Goal: Task Accomplishment & Management: Manage account settings

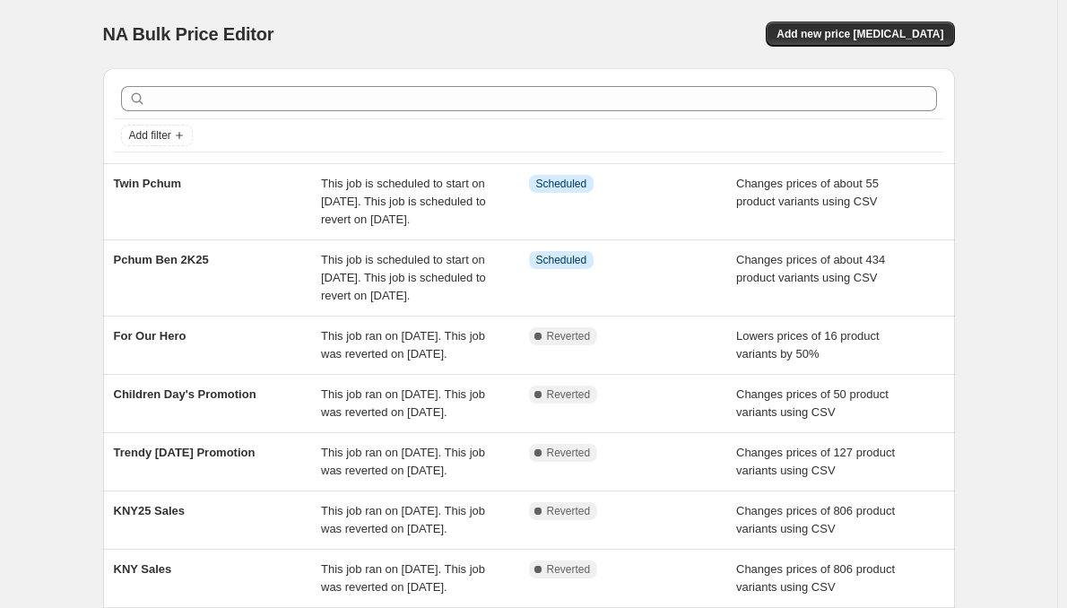
click at [158, 179] on span "Twin Pchum" at bounding box center [148, 183] width 68 height 13
click at [411, 188] on span "This job is scheduled to start on [DATE]. This job is scheduled to revert on [D…" at bounding box center [403, 201] width 165 height 49
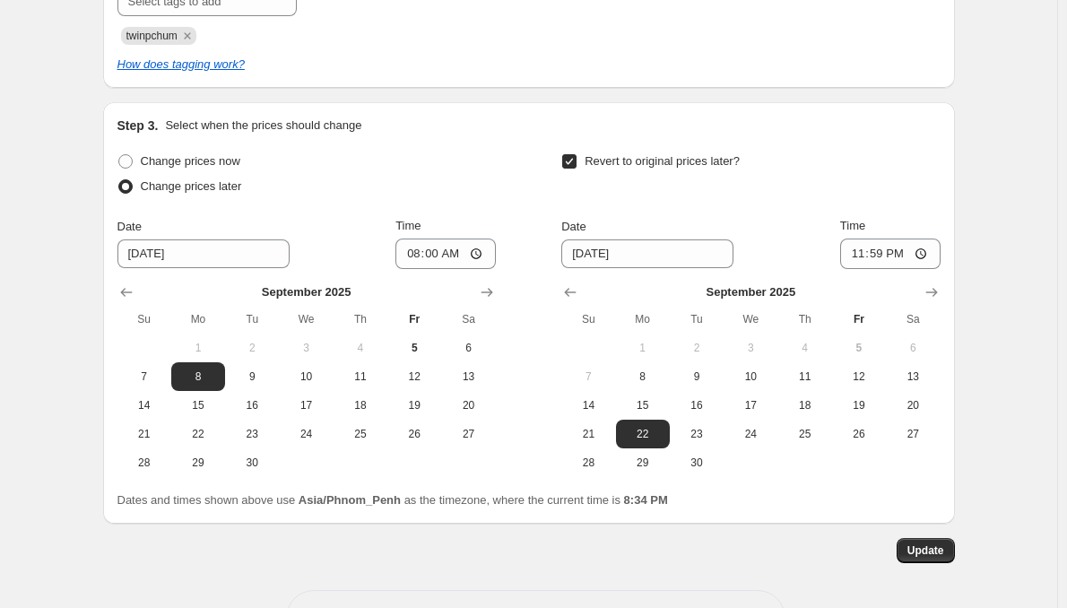
scroll to position [740, 0]
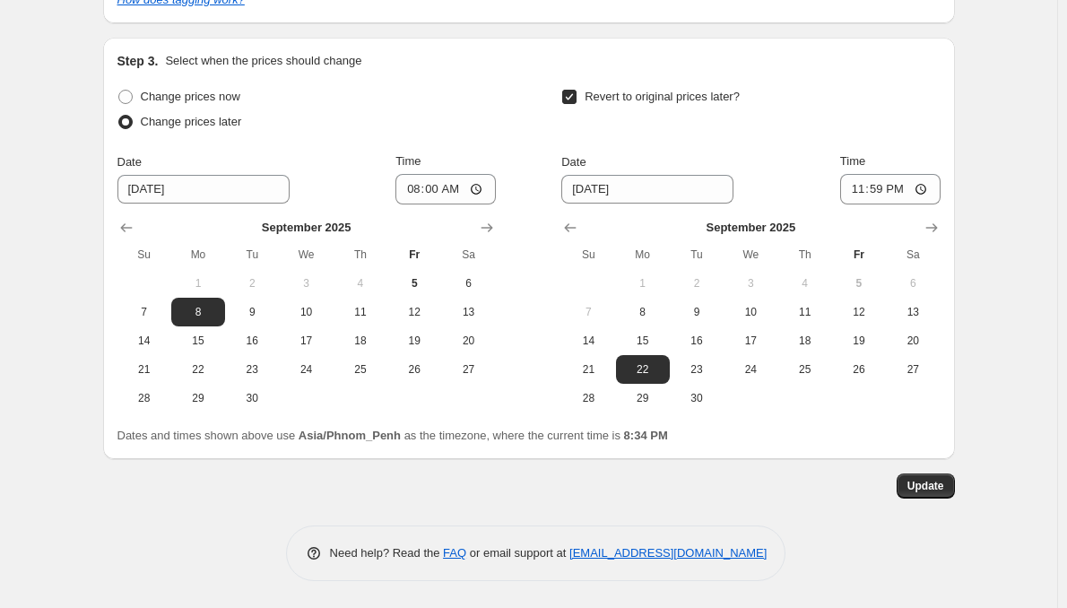
click at [942, 485] on span "Update" at bounding box center [925, 486] width 37 height 14
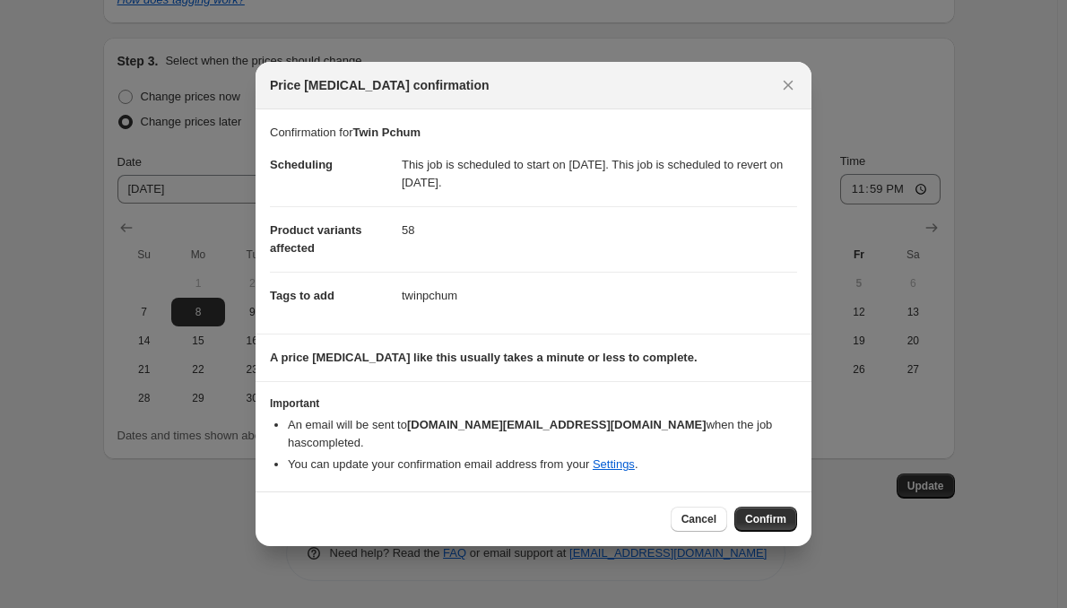
click at [765, 512] on span "Confirm" at bounding box center [765, 519] width 41 height 14
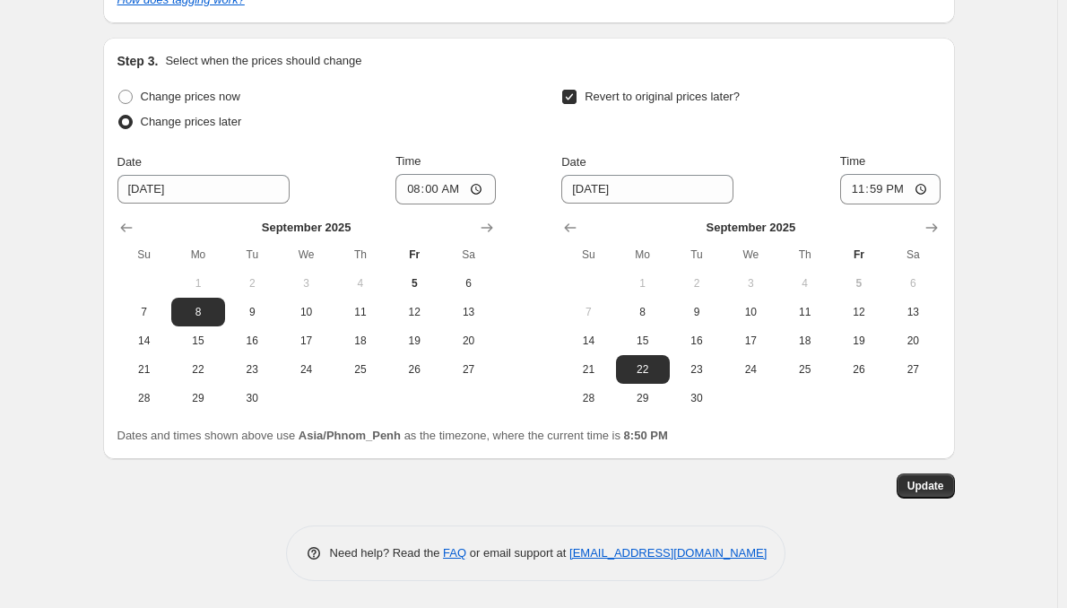
click at [932, 484] on span "Update" at bounding box center [925, 486] width 37 height 14
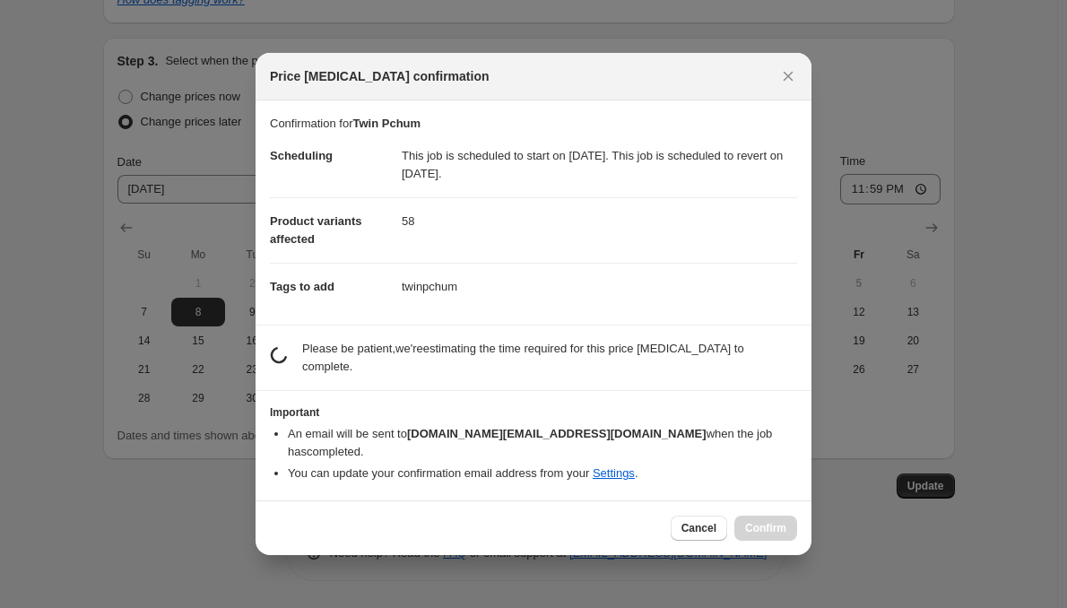
scroll to position [0, 0]
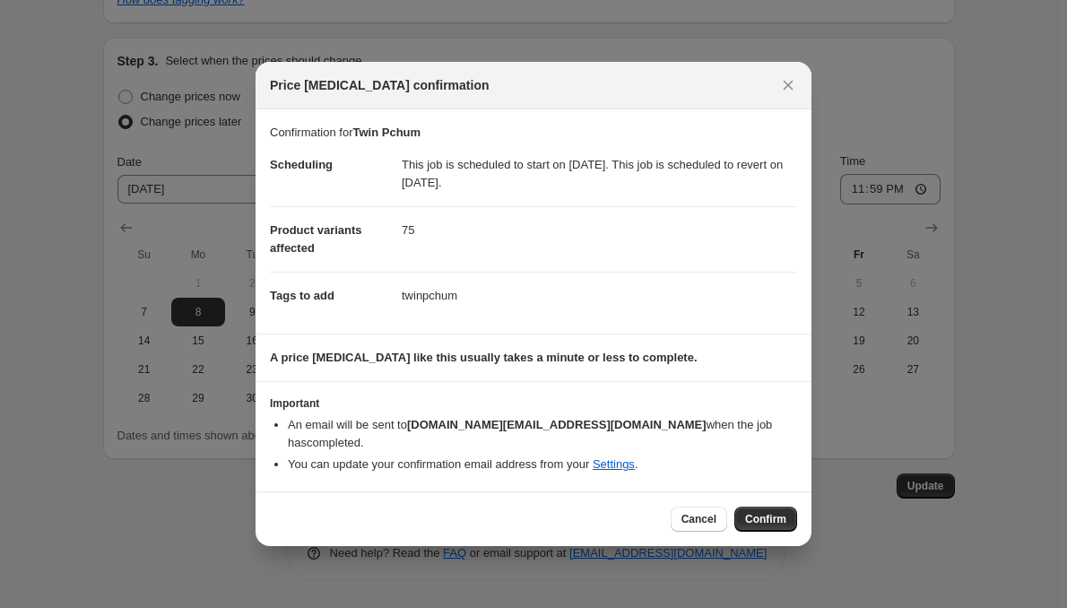
click at [785, 515] on span "Confirm" at bounding box center [765, 519] width 41 height 14
